Goal: Task Accomplishment & Management: Manage account settings

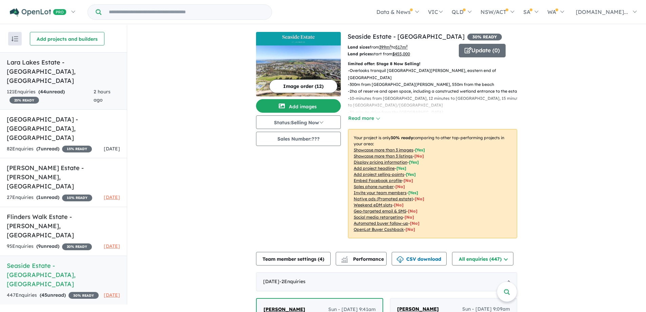
click at [61, 88] on div "121 Enquir ies ( 44 unread) 25 % READY" at bounding box center [50, 96] width 87 height 16
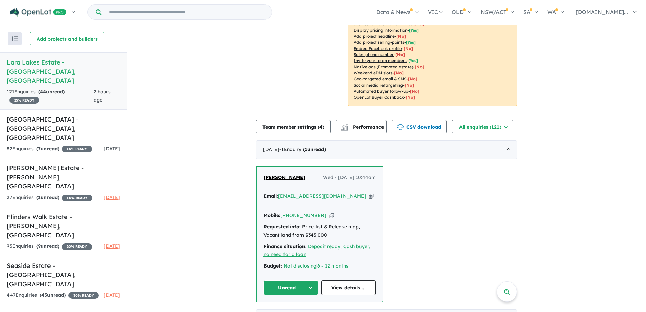
scroll to position [203, 0]
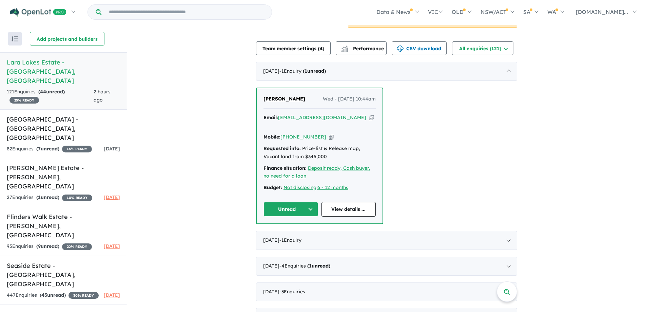
click at [278, 202] on button "Unread" at bounding box center [290, 209] width 55 height 15
click at [292, 235] on button "Assigned" at bounding box center [293, 241] width 59 height 16
click at [74, 193] on div "27 Enquir ies ( 1 unread) 10 % READY" at bounding box center [49, 197] width 85 height 8
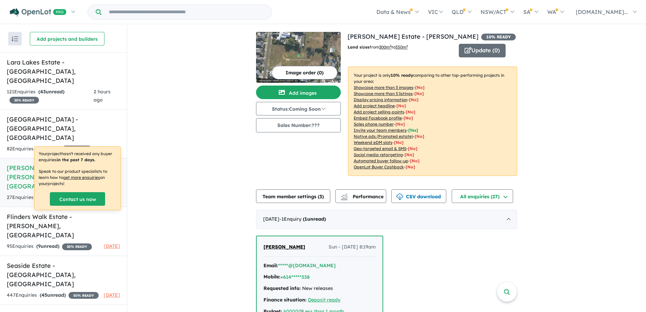
scroll to position [170, 0]
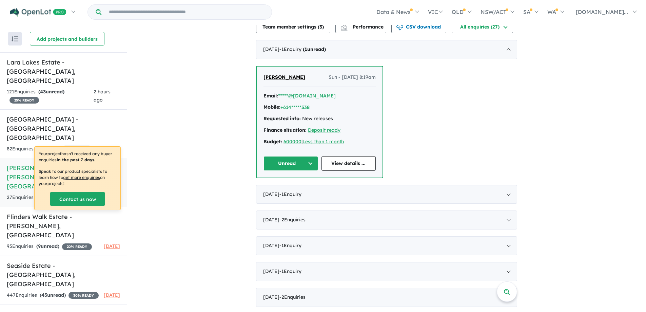
click at [294, 164] on button "Unread" at bounding box center [290, 163] width 55 height 15
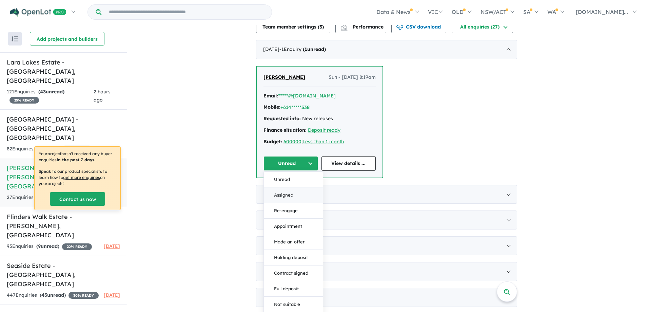
click at [296, 194] on button "Assigned" at bounding box center [293, 195] width 59 height 16
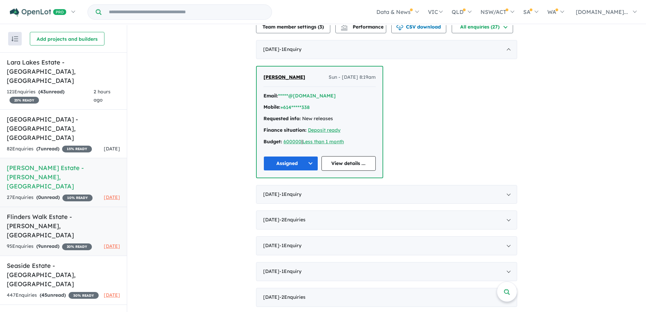
click at [62, 242] on div "95 Enquir ies ( 9 unread) 20 % READY" at bounding box center [49, 246] width 85 height 8
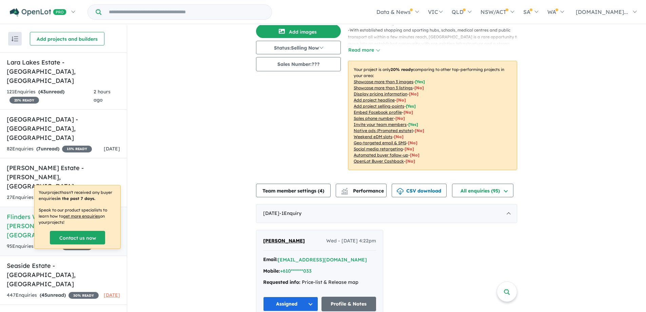
scroll to position [136, 0]
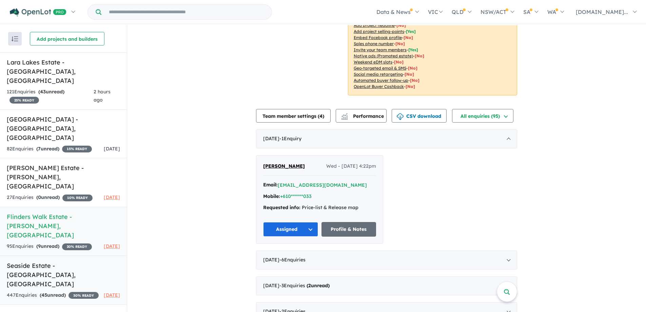
click at [58, 291] on div "447 Enquir ies ( 45 unread) 30 % READY" at bounding box center [53, 295] width 92 height 8
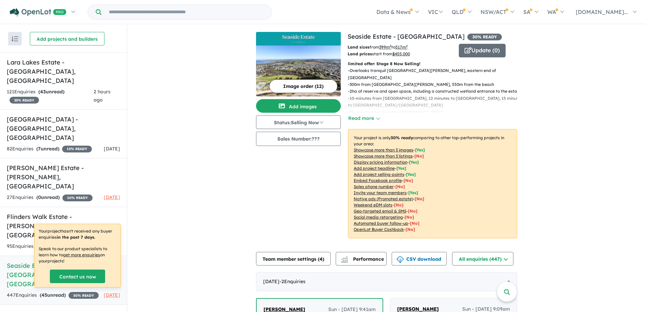
scroll to position [203, 0]
